Goal: Task Accomplishment & Management: Complete application form

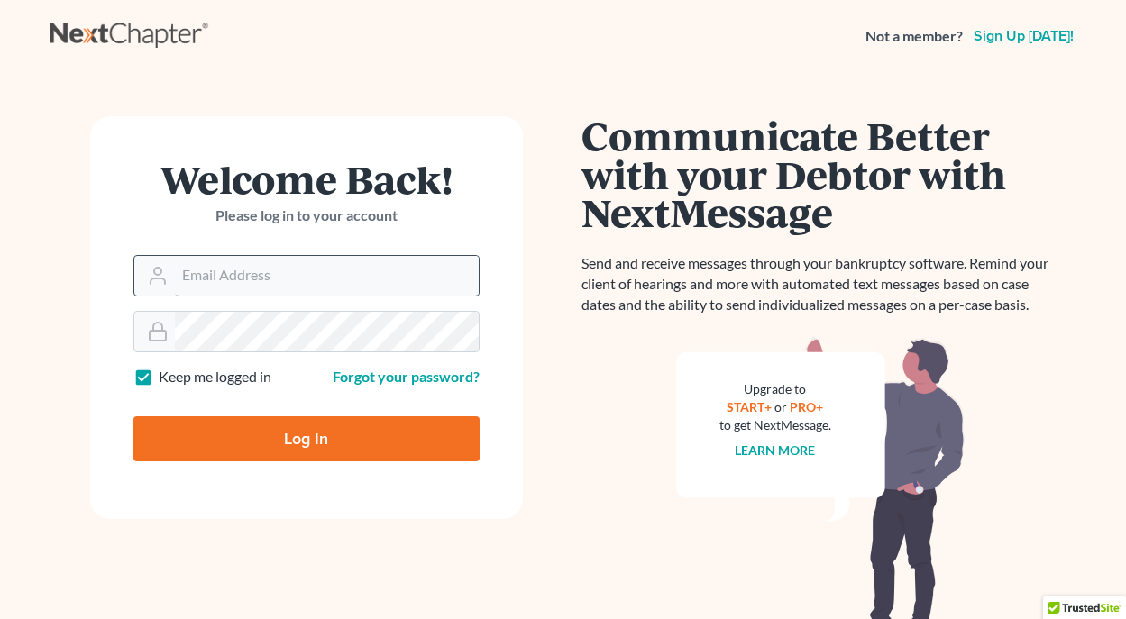
drag, startPoint x: 263, startPoint y: 247, endPoint x: 264, endPoint y: 266, distance: 19.0
click at [263, 253] on div "Welcome Back! Please log in to your account" at bounding box center [306, 208] width 346 height 96
drag, startPoint x: 267, startPoint y: 272, endPoint x: 279, endPoint y: 268, distance: 12.6
click at [270, 269] on input "Email Address" at bounding box center [327, 276] width 304 height 40
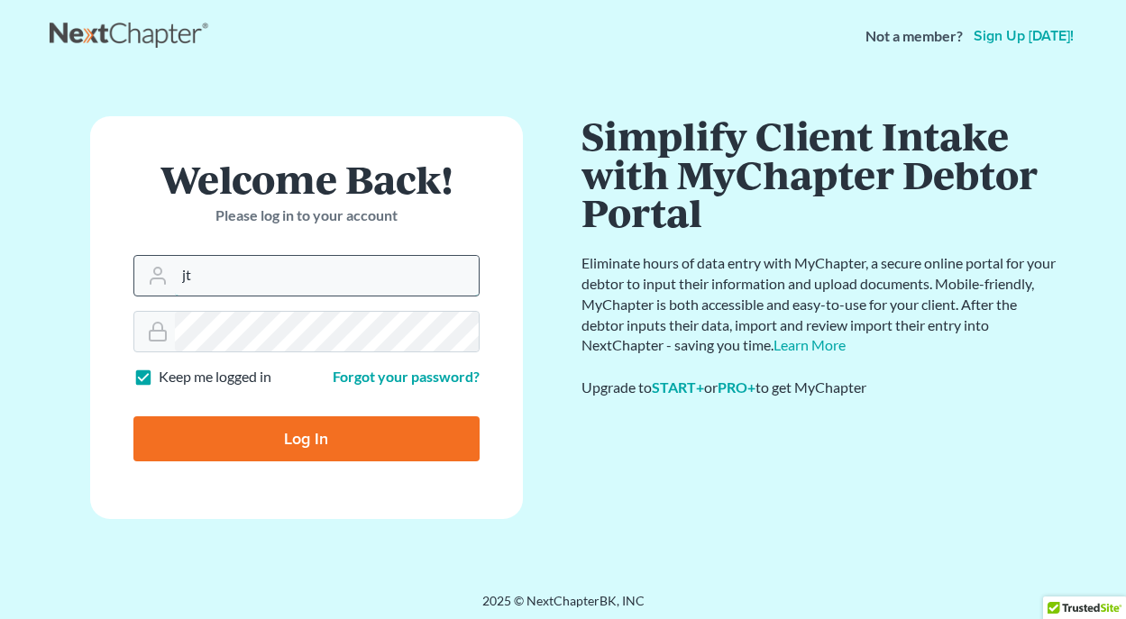
type input "jthayer@neattys.com"
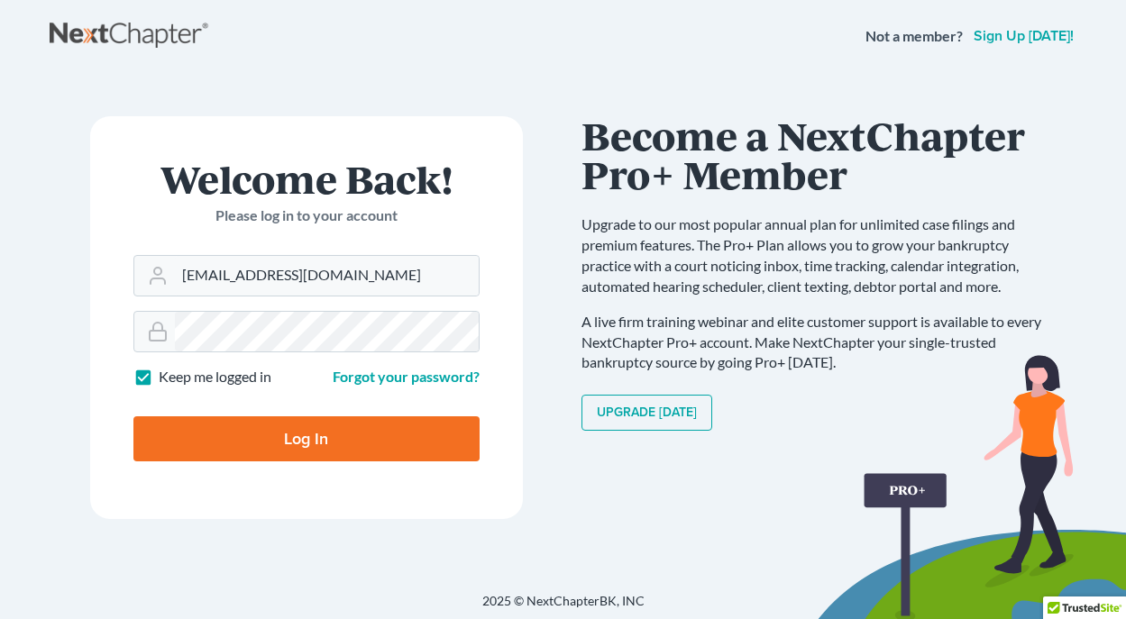
click at [338, 442] on input "Log In" at bounding box center [306, 439] width 346 height 45
type input "Thinking..."
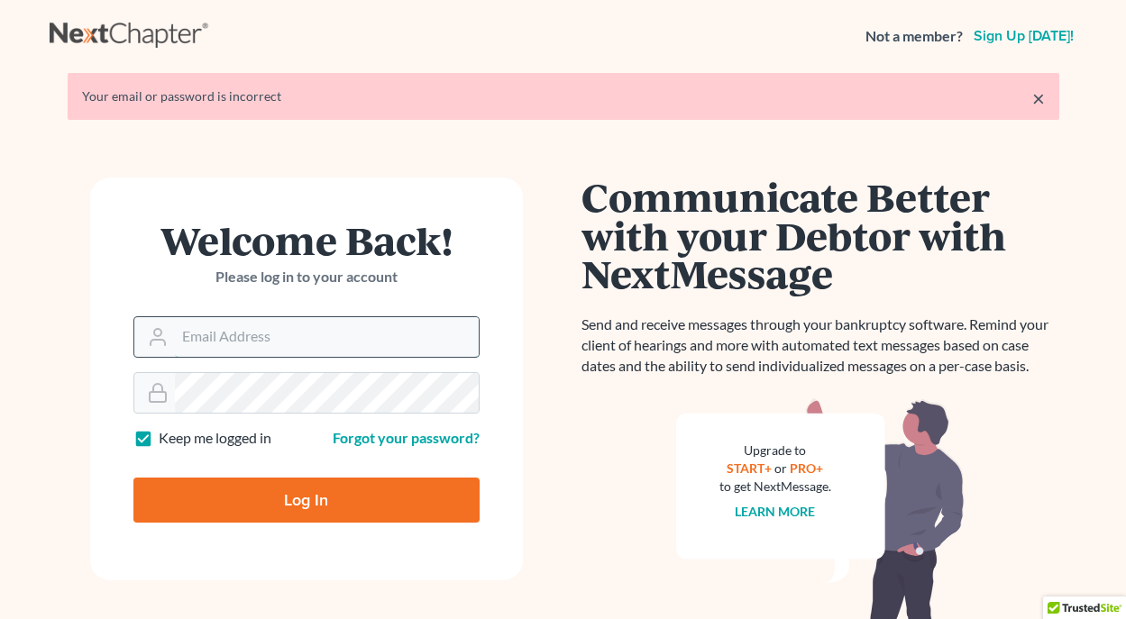
click at [275, 344] on input "Email Address" at bounding box center [327, 337] width 304 height 40
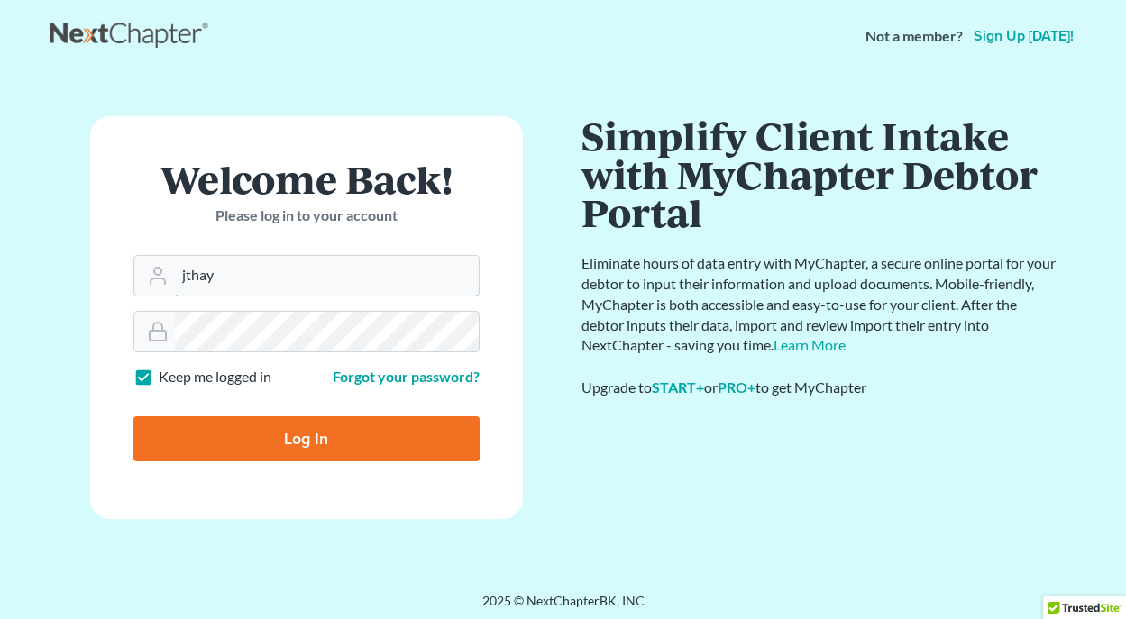
type input "jthayer@neattys.com"
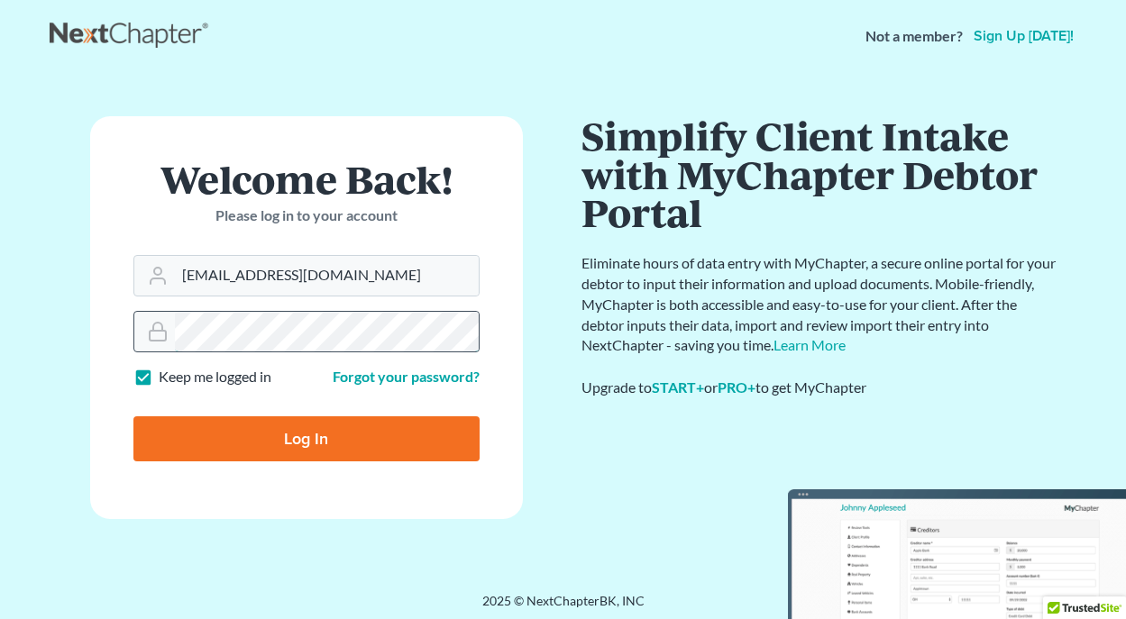
click at [133, 417] on input "Log In" at bounding box center [306, 439] width 346 height 45
type input "Thinking..."
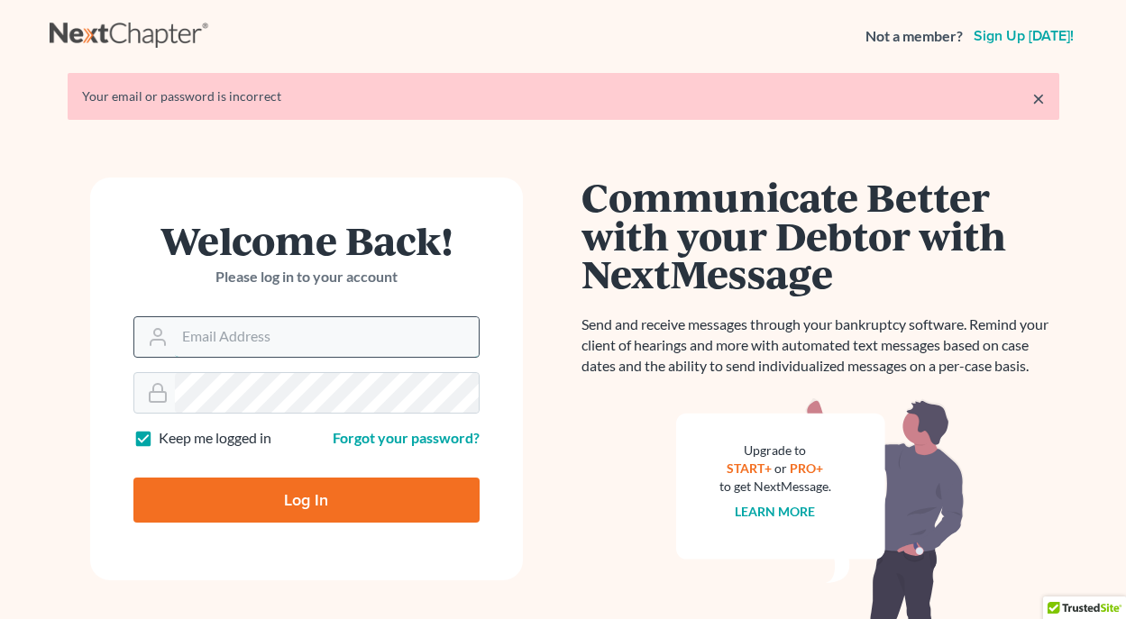
click at [297, 338] on input "Email Address" at bounding box center [327, 337] width 304 height 40
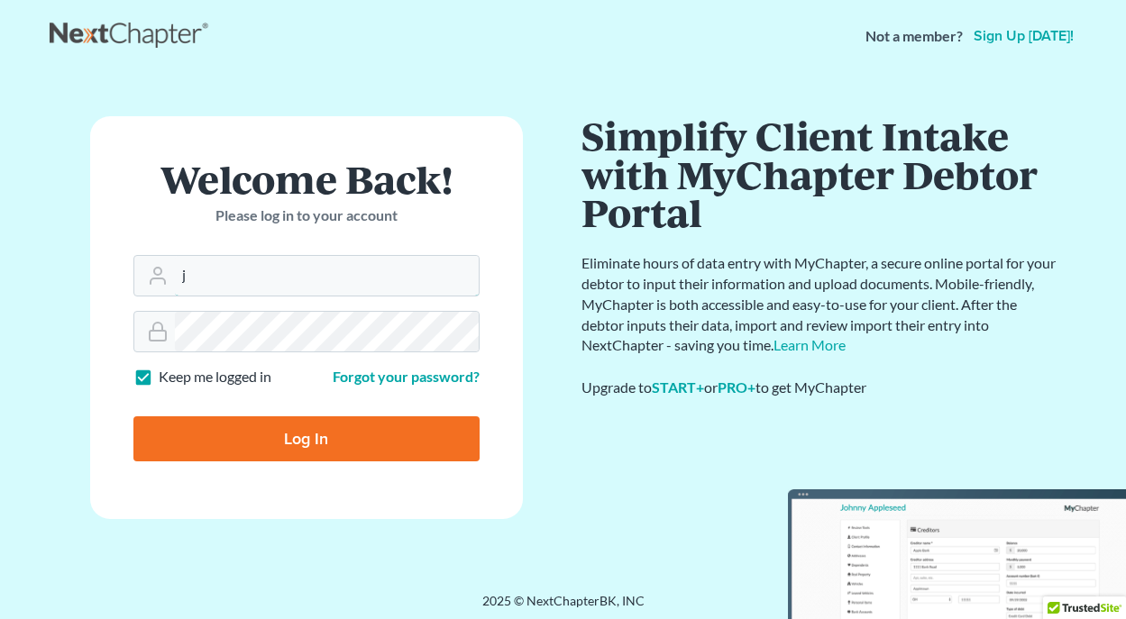
type input "jthayer@neattys.com"
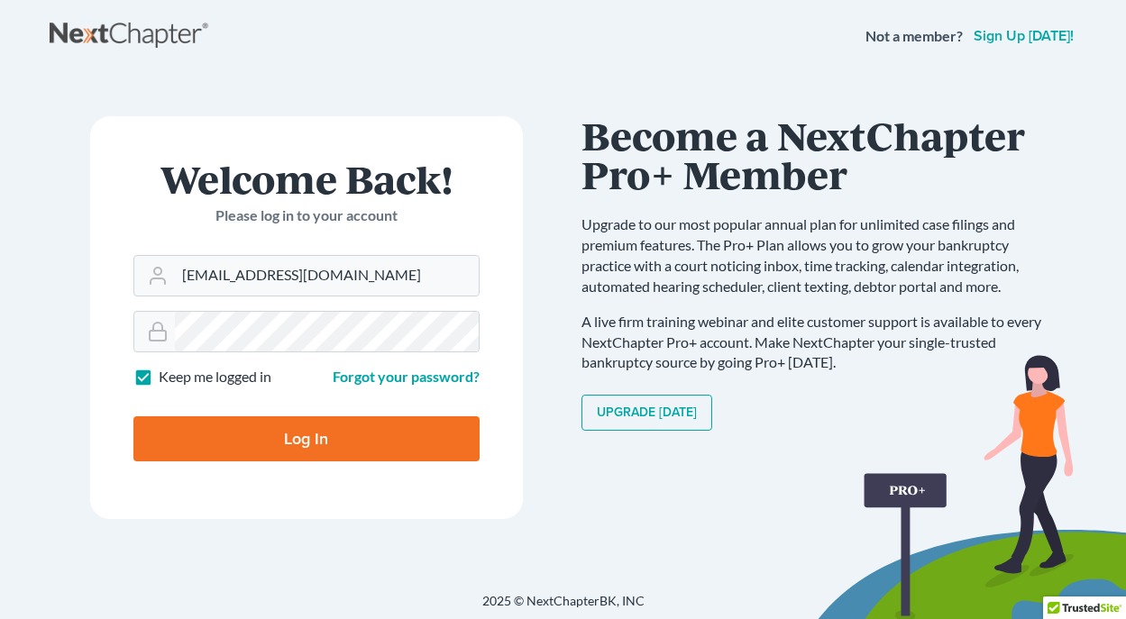
click at [300, 427] on input "Log In" at bounding box center [306, 439] width 346 height 45
type input "Thinking..."
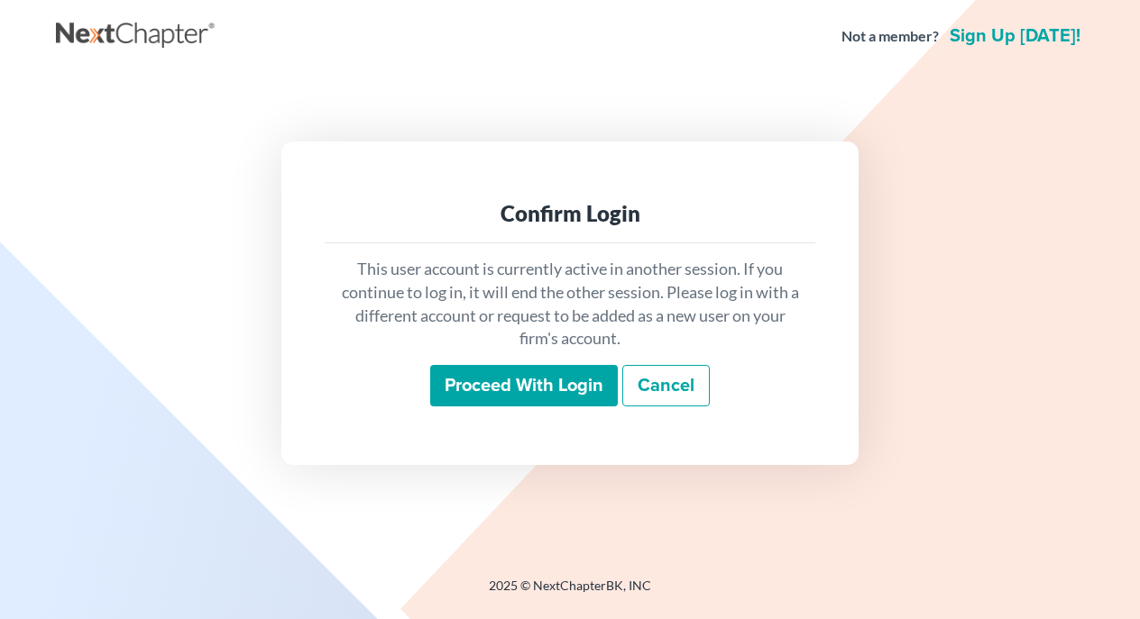
click at [549, 383] on input "Proceed with login" at bounding box center [524, 385] width 188 height 41
